Goal: Find specific page/section: Find specific page/section

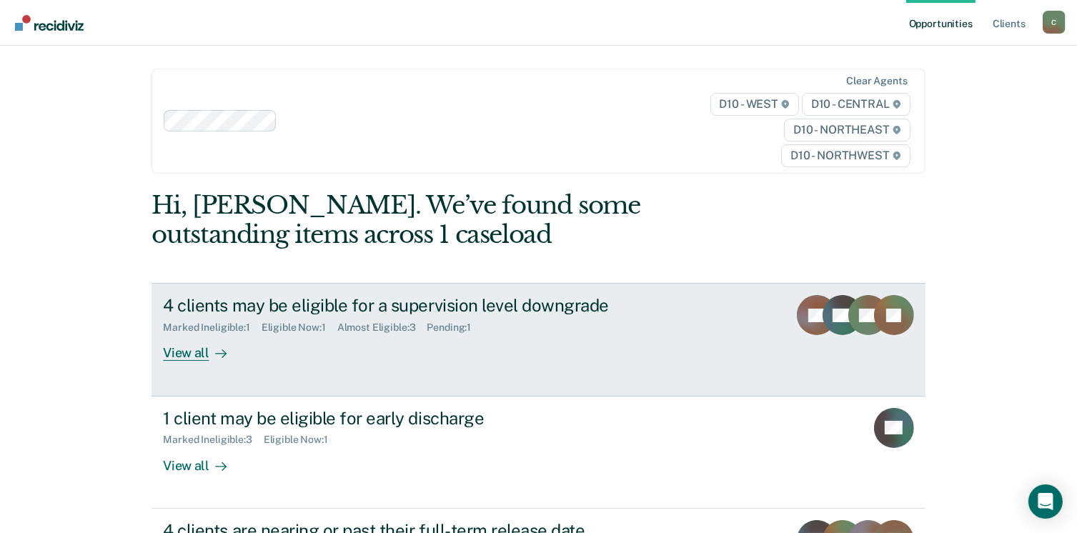
click at [189, 349] on div "View all" at bounding box center [203, 348] width 80 height 28
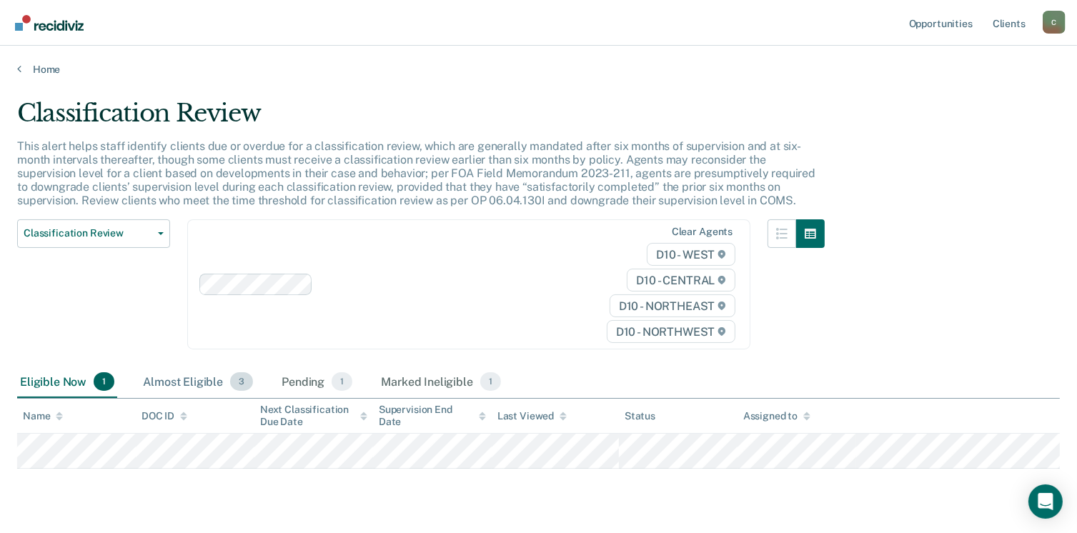
click at [171, 381] on div "Almost Eligible 3" at bounding box center [198, 382] width 116 height 31
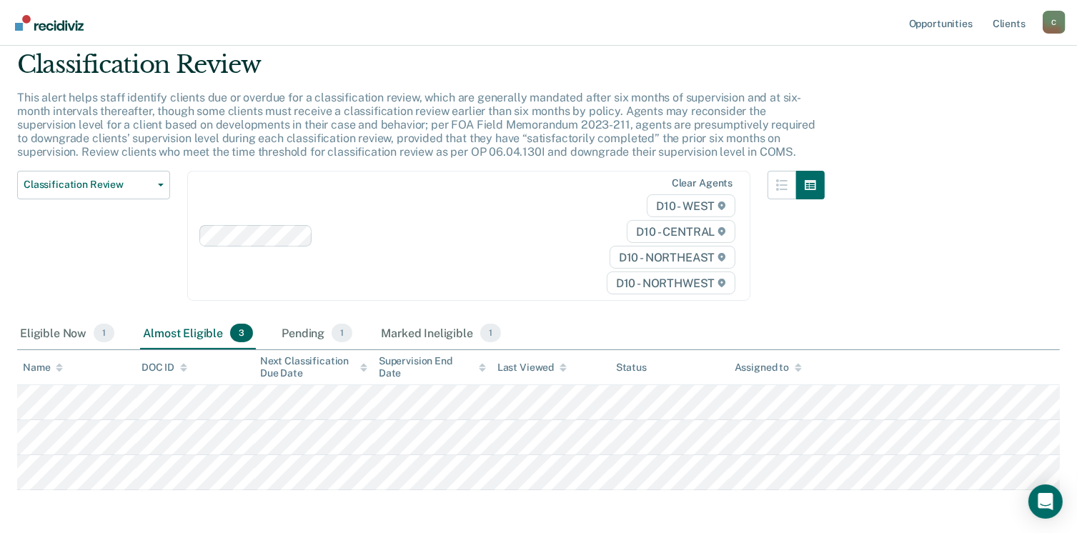
scroll to position [106, 0]
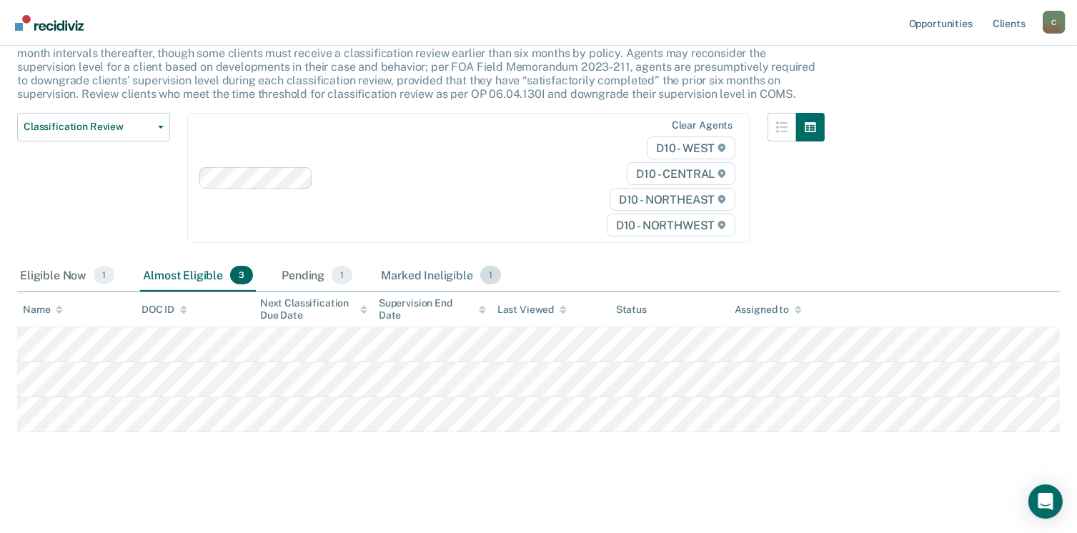
click at [414, 272] on div "Marked Ineligible 1" at bounding box center [441, 275] width 126 height 31
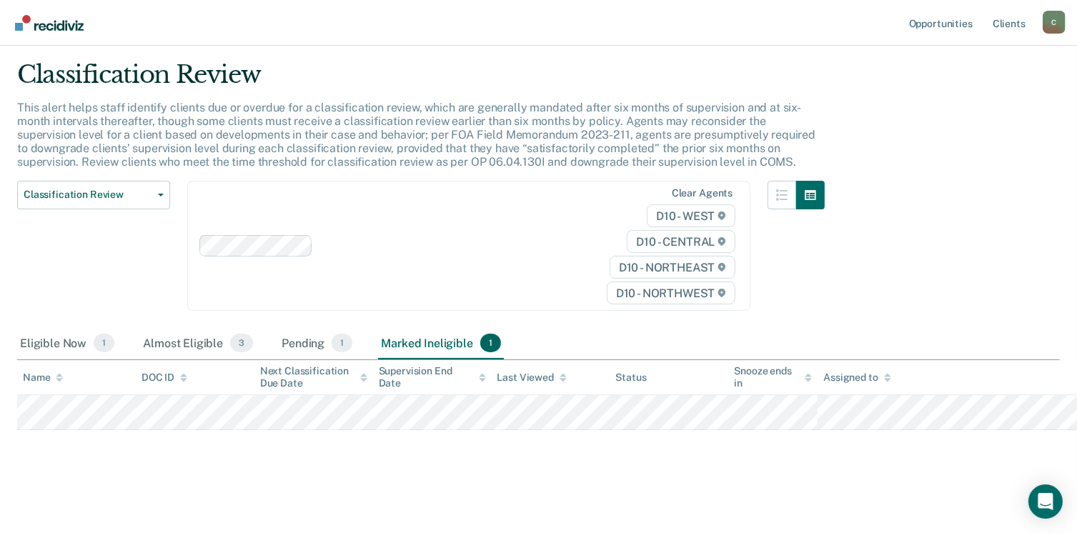
scroll to position [44, 0]
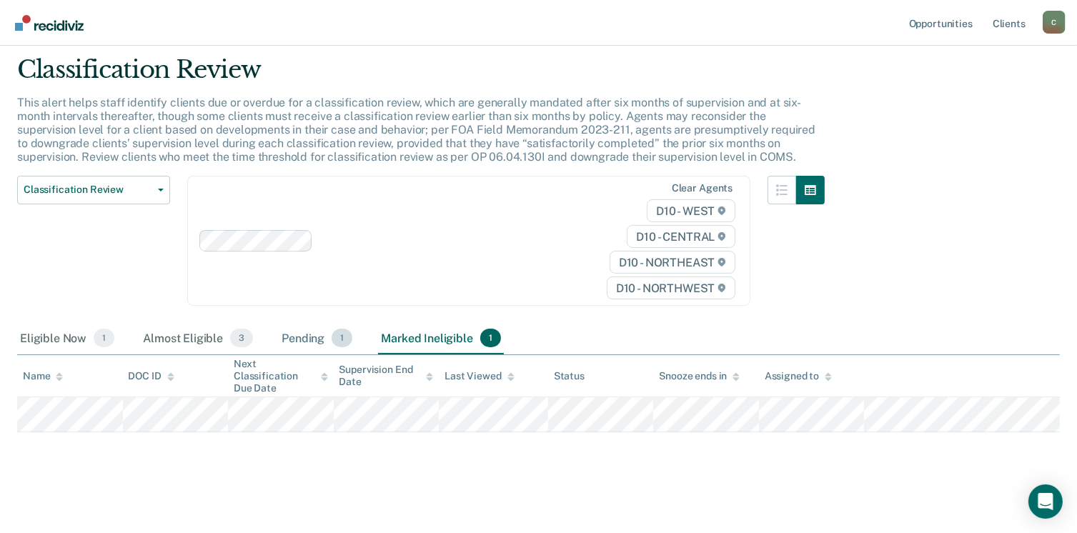
click at [297, 339] on div "Pending 1" at bounding box center [317, 338] width 76 height 31
click at [43, 342] on div "Eligible Now 1" at bounding box center [67, 338] width 100 height 31
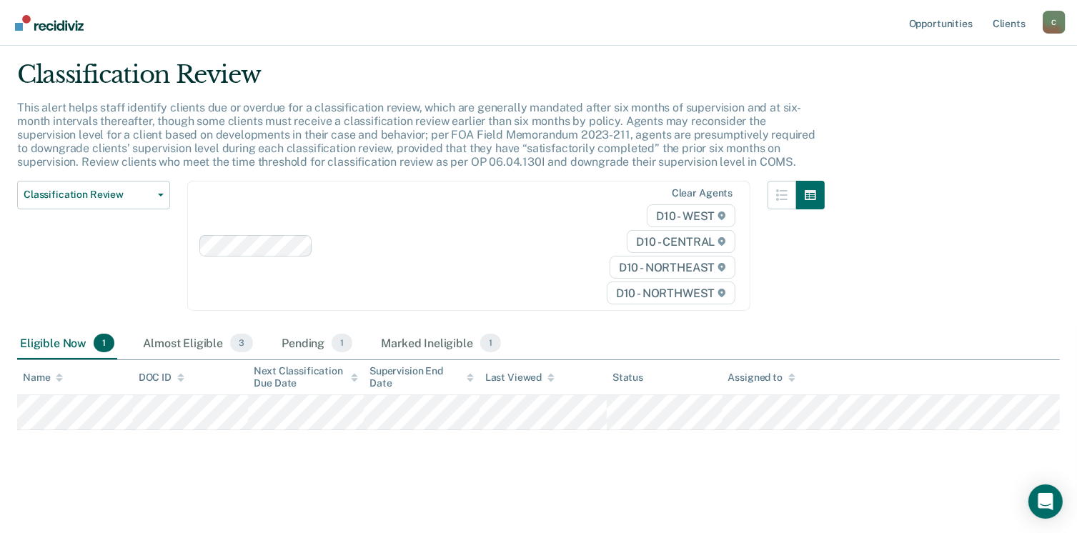
scroll to position [37, 0]
